Goal: Task Accomplishment & Management: Manage account settings

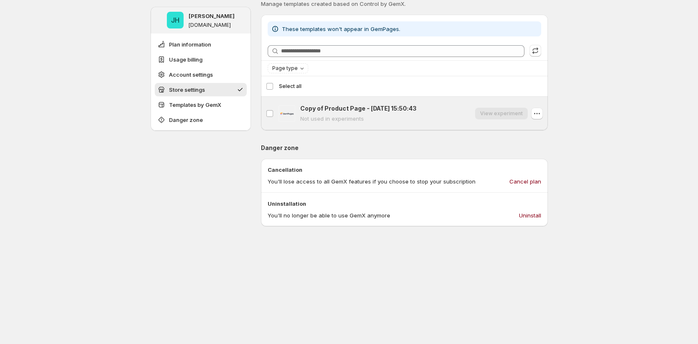
scroll to position [682, 0]
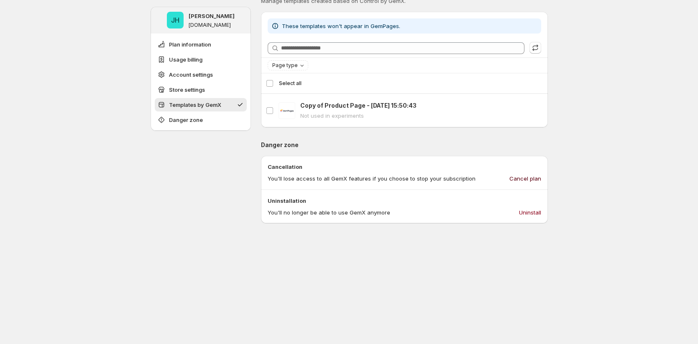
click at [533, 176] on span "Cancel plan" at bounding box center [526, 178] width 32 height 8
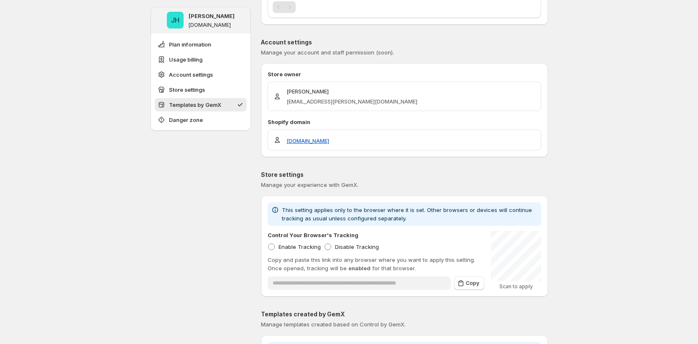
scroll to position [0, 0]
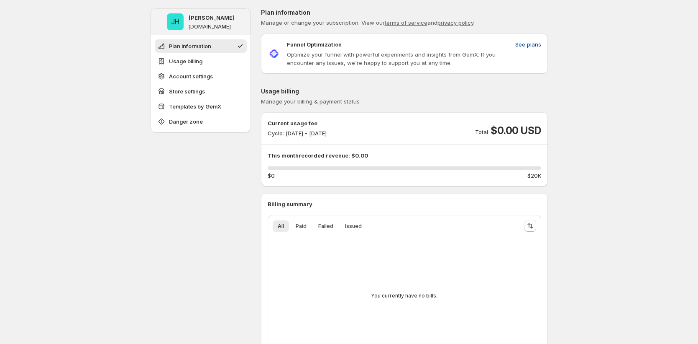
click at [525, 41] on span "See plans" at bounding box center [529, 44] width 26 height 8
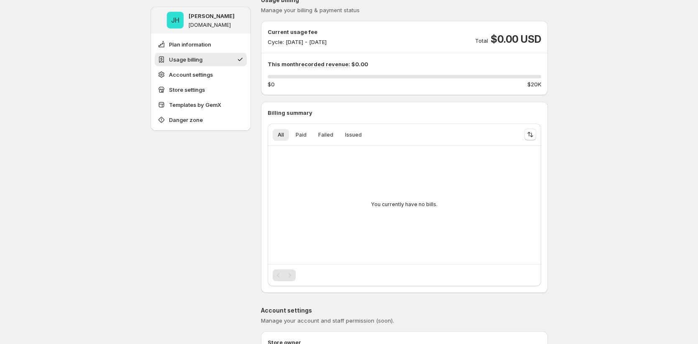
scroll to position [823, 0]
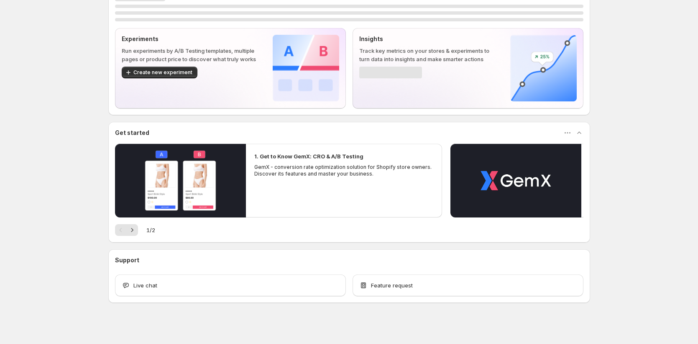
scroll to position [30, 0]
